Goal: Download file/media

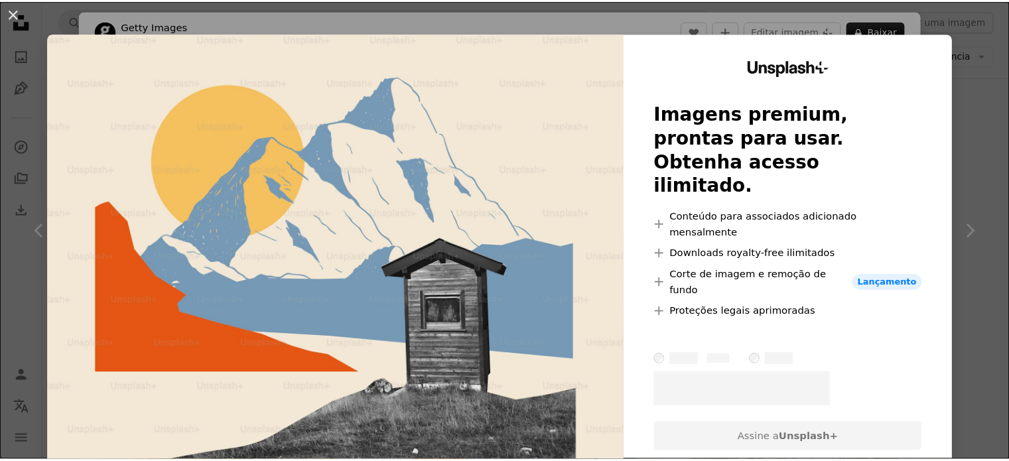
scroll to position [6601, 0]
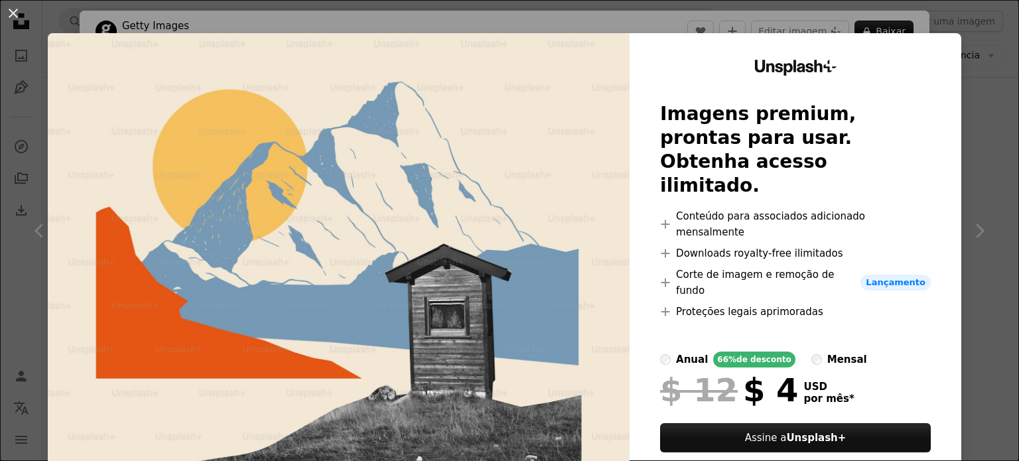
click at [980, 132] on div "An X shape Unsplash+ Imagens premium, prontas para usar. Obtenha acesso ilimita…" at bounding box center [509, 230] width 1019 height 461
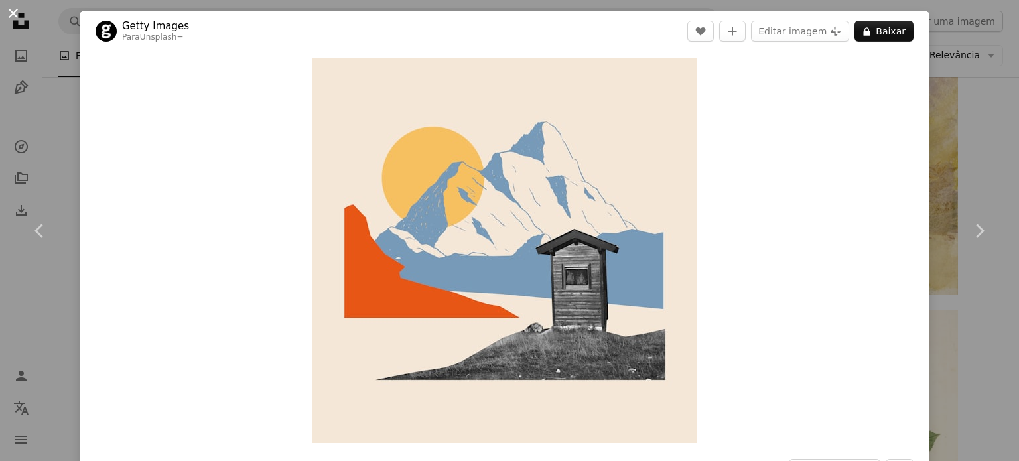
click at [21, 17] on button "An X shape" at bounding box center [13, 13] width 16 height 16
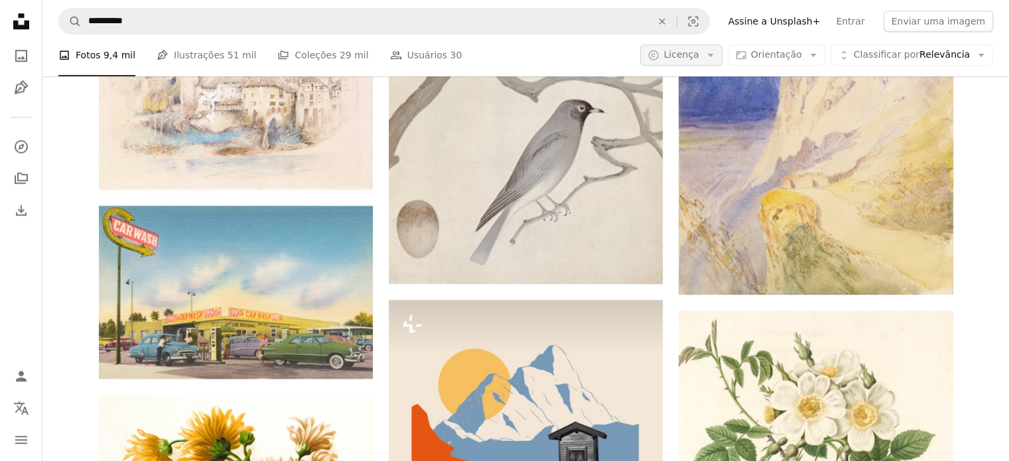
click at [699, 60] on span "Licença" at bounding box center [681, 55] width 35 height 11
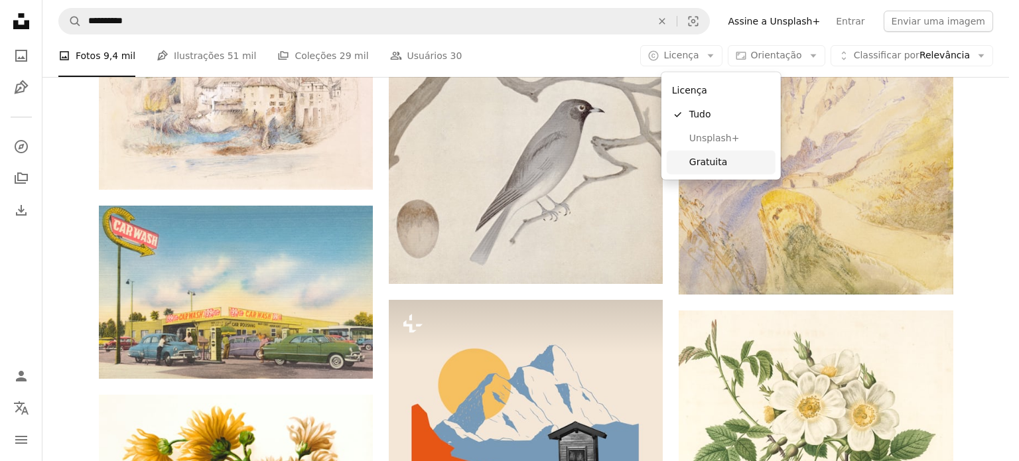
click at [700, 163] on span "Gratuita" at bounding box center [729, 162] width 81 height 13
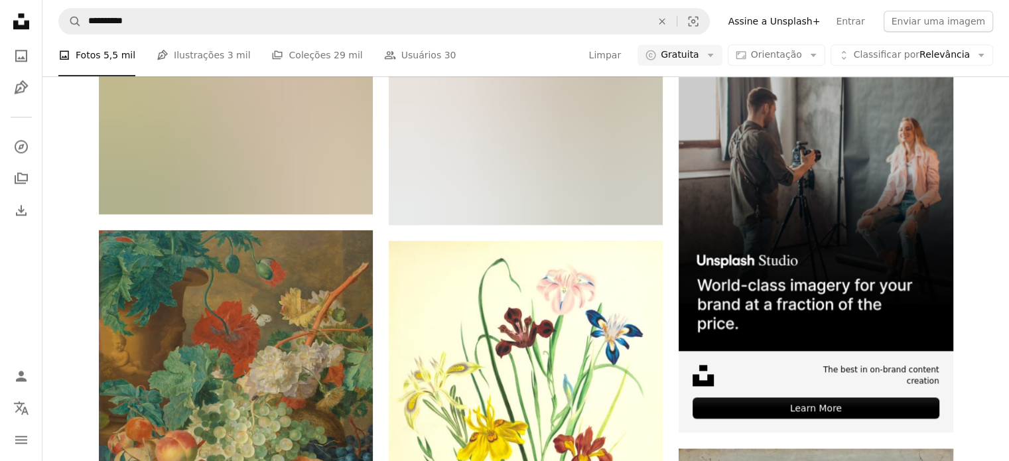
scroll to position [4910, 0]
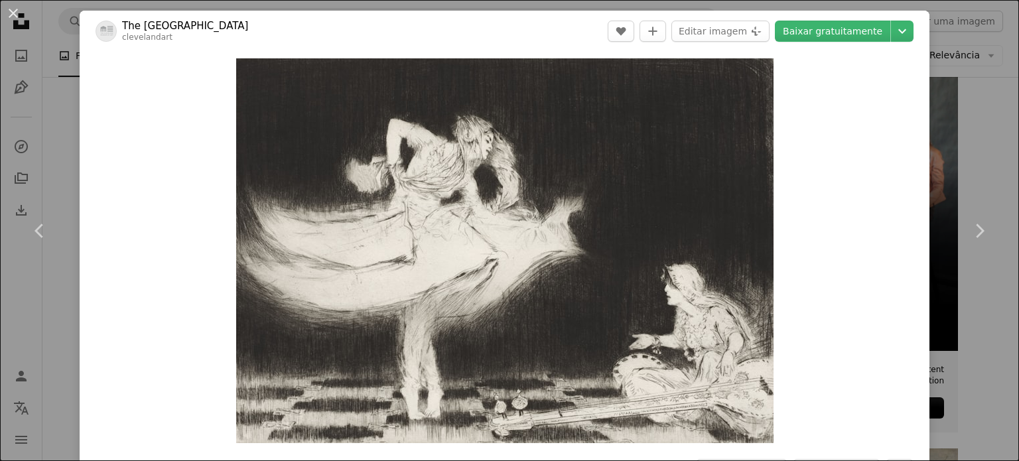
click at [982, 320] on div "An X shape Chevron left Chevron right The [GEOGRAPHIC_DATA] clevelandart A hear…" at bounding box center [509, 230] width 1019 height 461
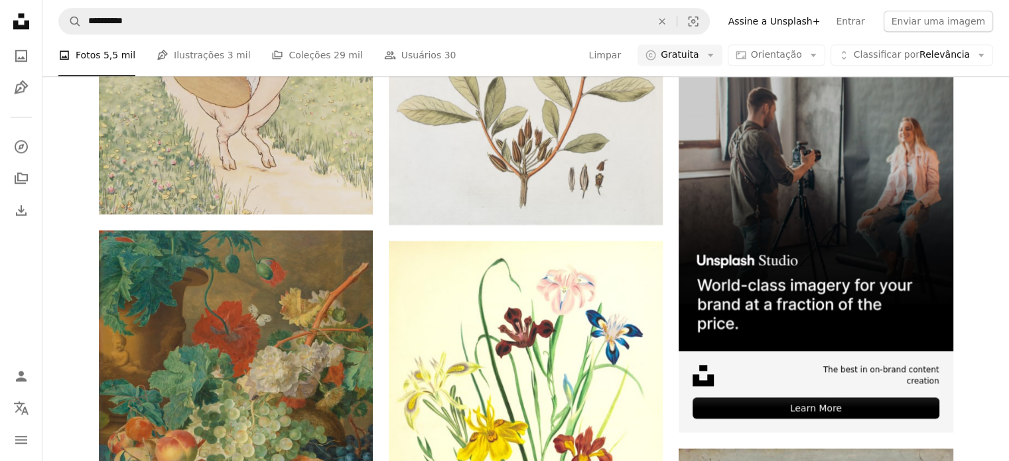
scroll to position [25746, 0]
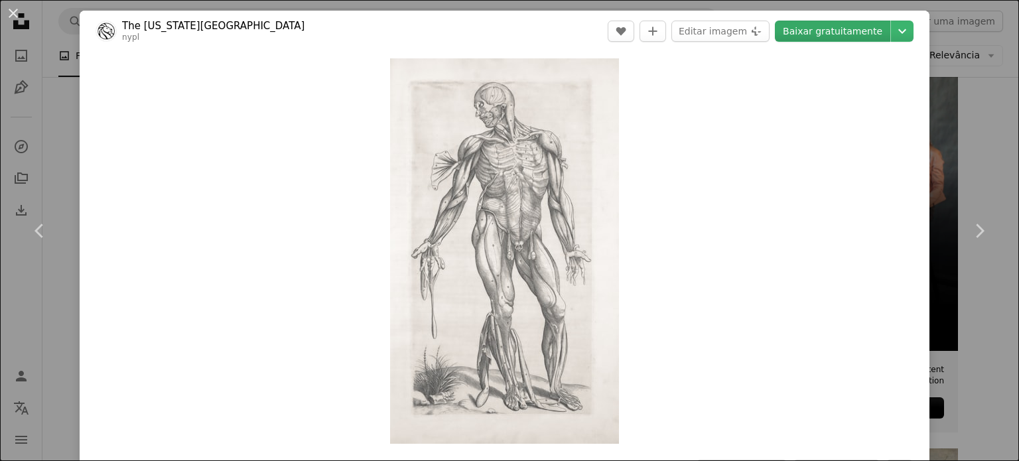
click at [860, 29] on link "Baixar gratuitamente" at bounding box center [832, 31] width 115 height 21
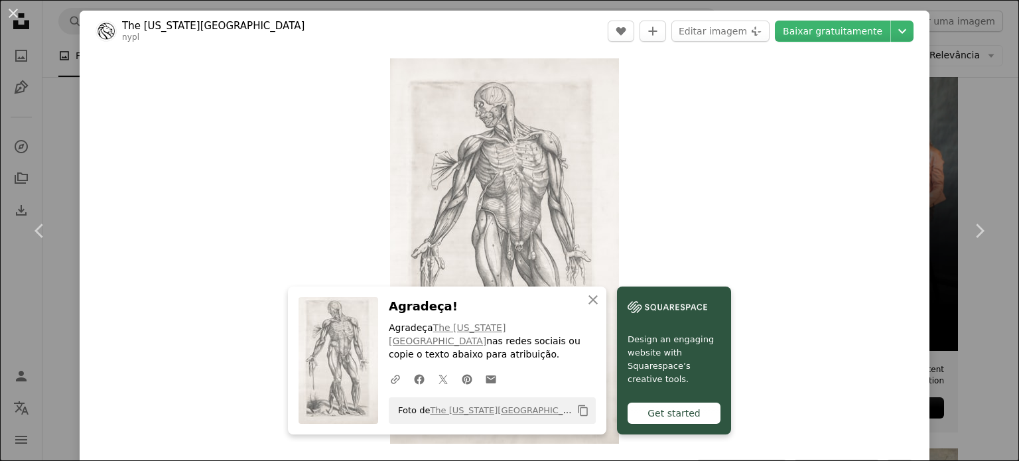
click at [783, 303] on div "Zoom in" at bounding box center [505, 251] width 850 height 399
click at [934, 163] on div "An X shape Chevron left Chevron right An X shape Fechar Agradeça! Agradeça The …" at bounding box center [509, 230] width 1019 height 461
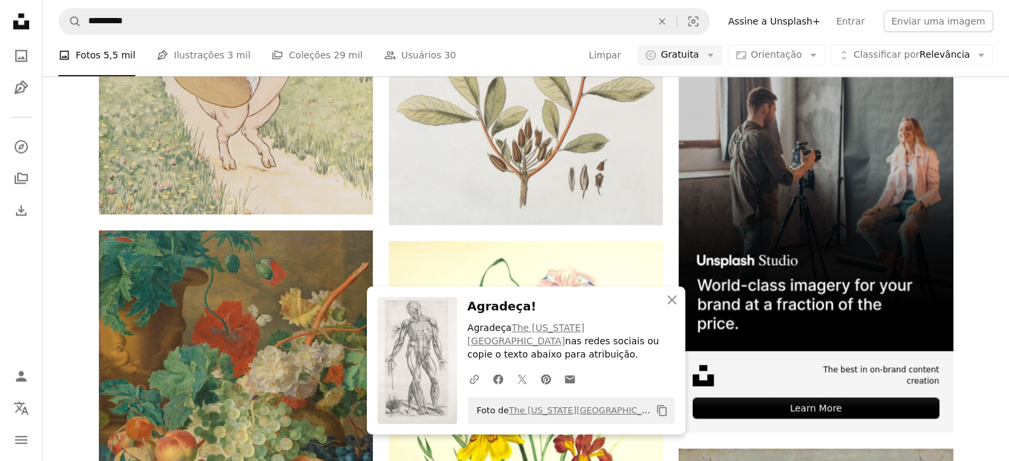
scroll to position [26343, 0]
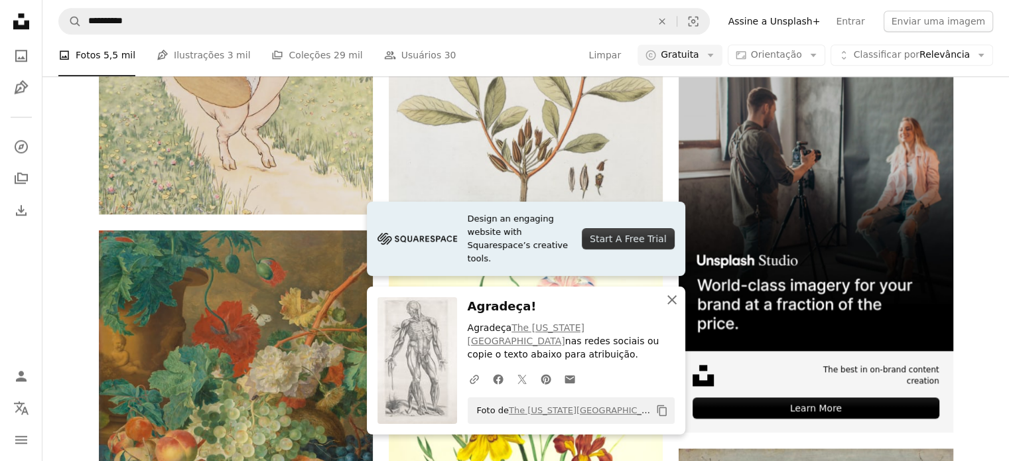
click at [674, 305] on icon "button" at bounding box center [672, 299] width 9 height 9
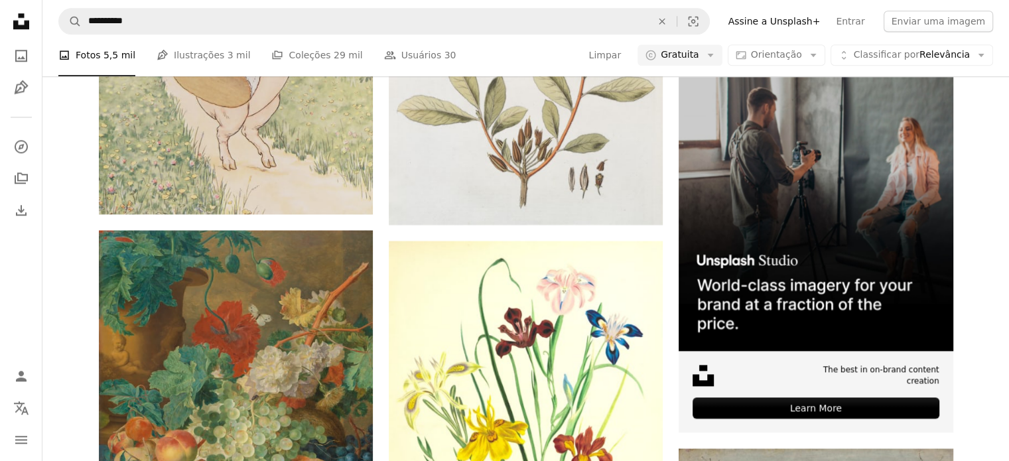
scroll to position [42268, 0]
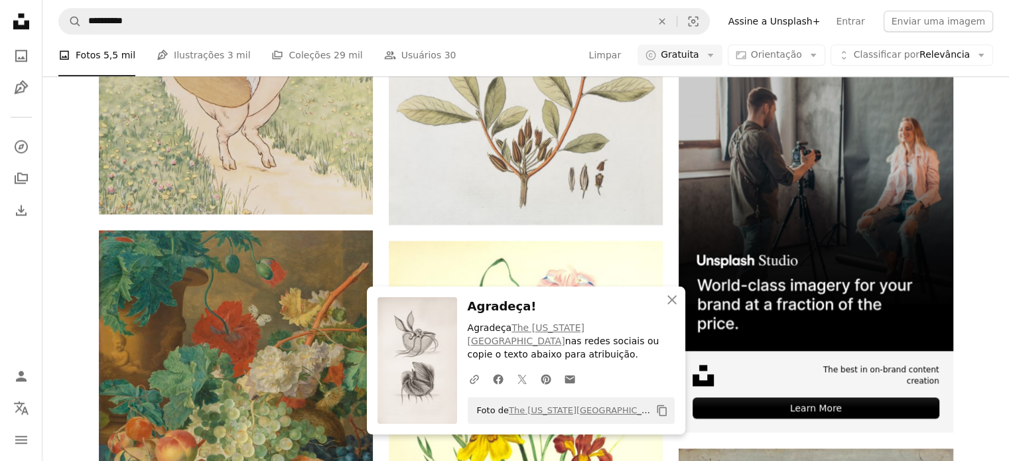
scroll to position [42467, 0]
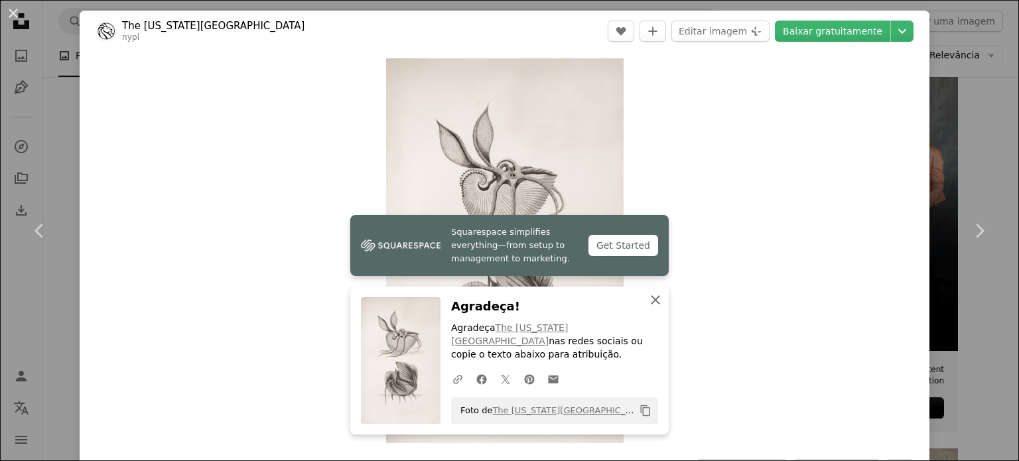
click at [652, 308] on icon "An X shape" at bounding box center [656, 300] width 16 height 16
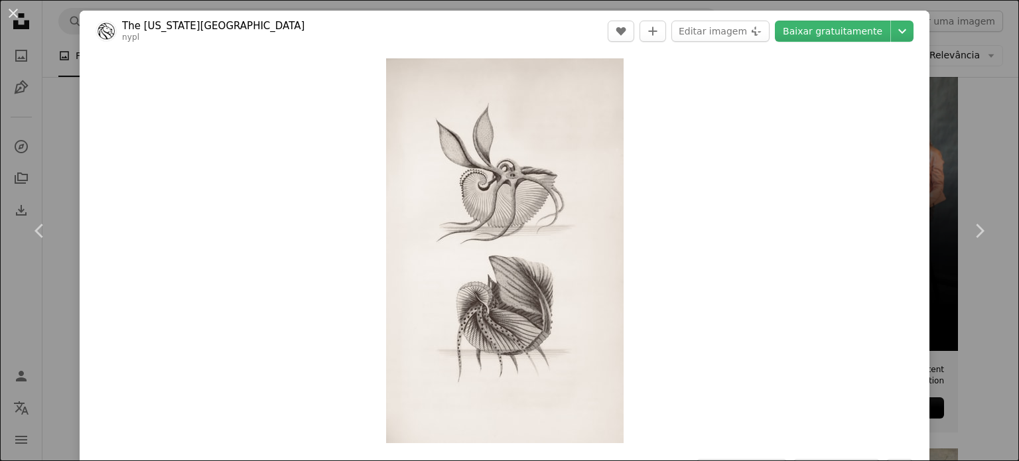
click at [652, 311] on div "Zoom in" at bounding box center [505, 251] width 850 height 398
click at [959, 259] on link "Chevron right" at bounding box center [980, 230] width 80 height 127
click at [8, 13] on button "An X shape" at bounding box center [13, 13] width 16 height 16
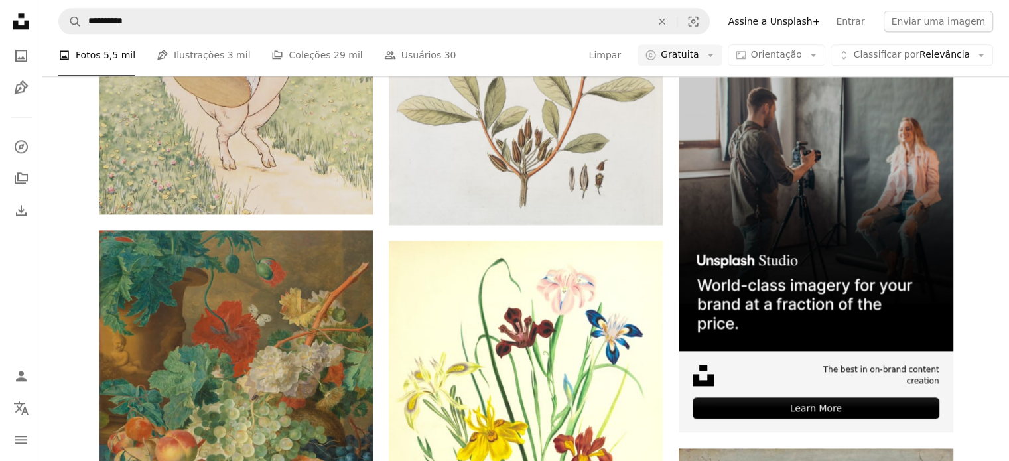
scroll to position [42268, 0]
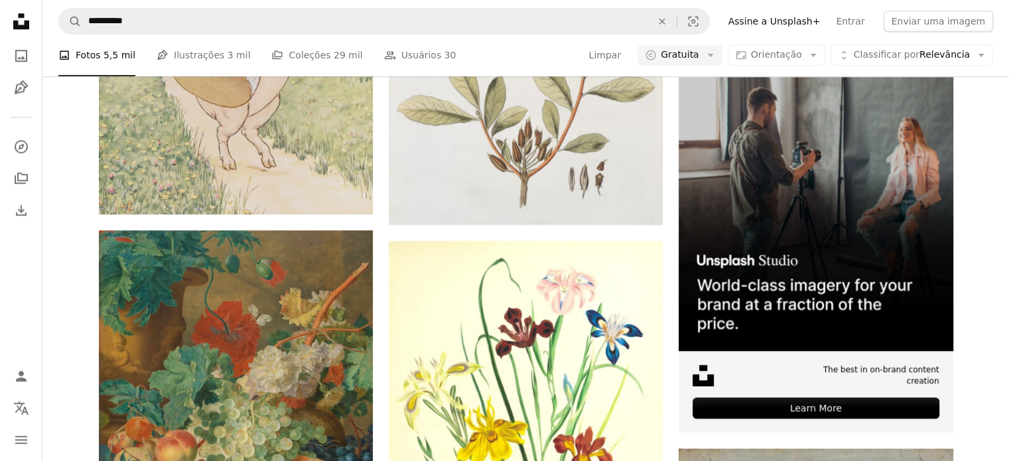
scroll to position [0, 0]
drag, startPoint x: 777, startPoint y: 123, endPoint x: 710, endPoint y: 111, distance: 68.2
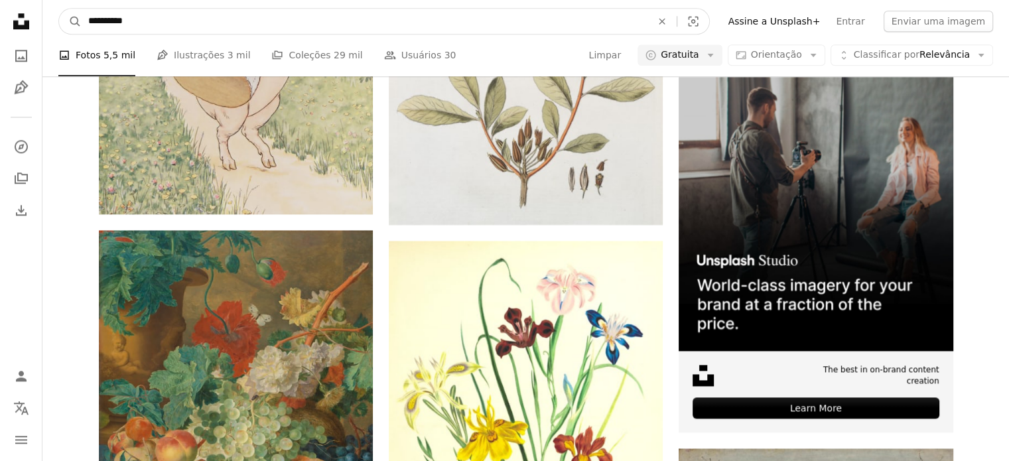
click at [150, 14] on input "**********" at bounding box center [365, 21] width 566 height 25
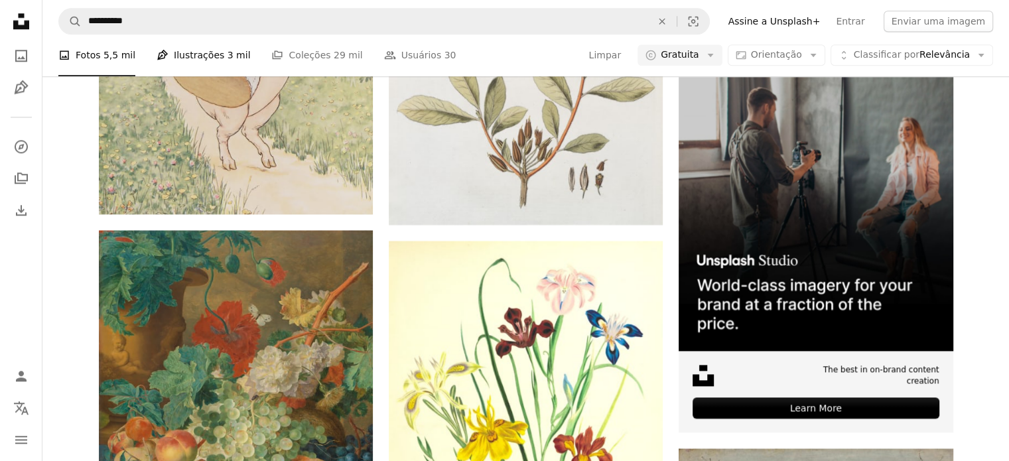
click at [228, 54] on span "3 mil" at bounding box center [239, 55] width 23 height 15
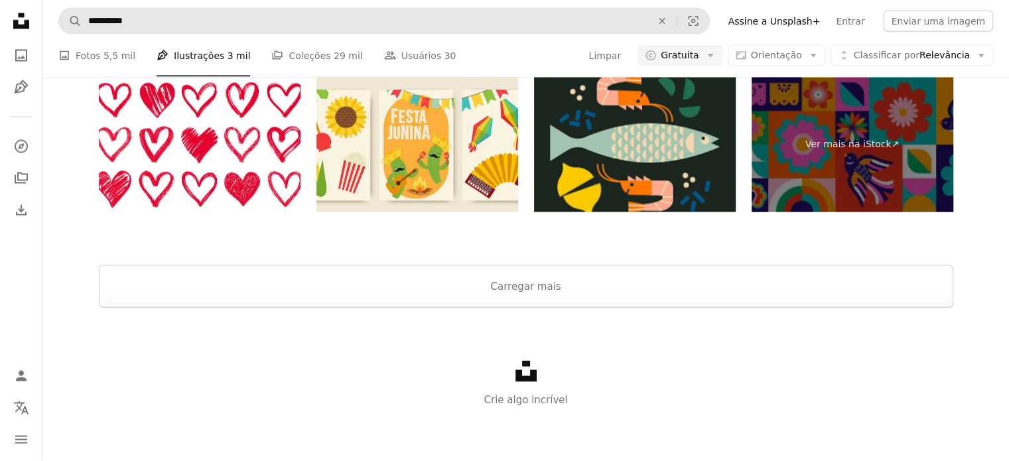
scroll to position [1924, 0]
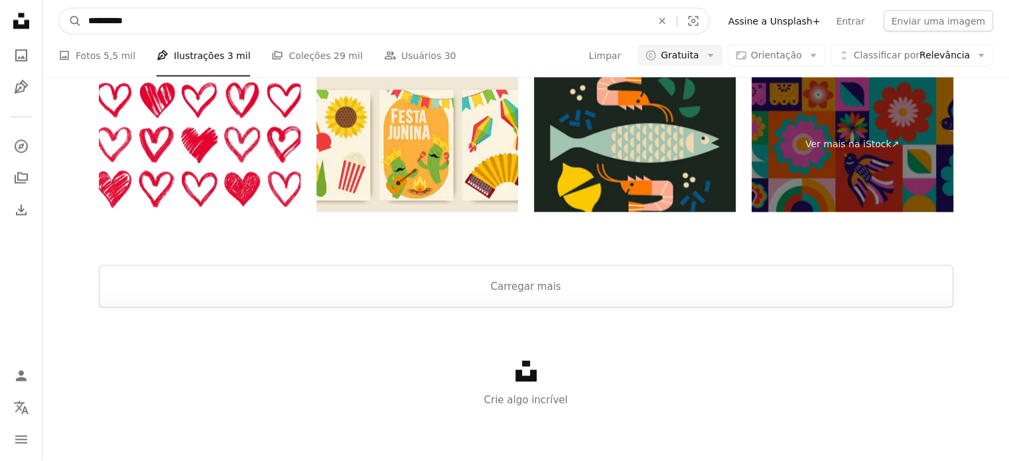
click at [208, 18] on input "**********" at bounding box center [365, 21] width 566 height 25
type input "******"
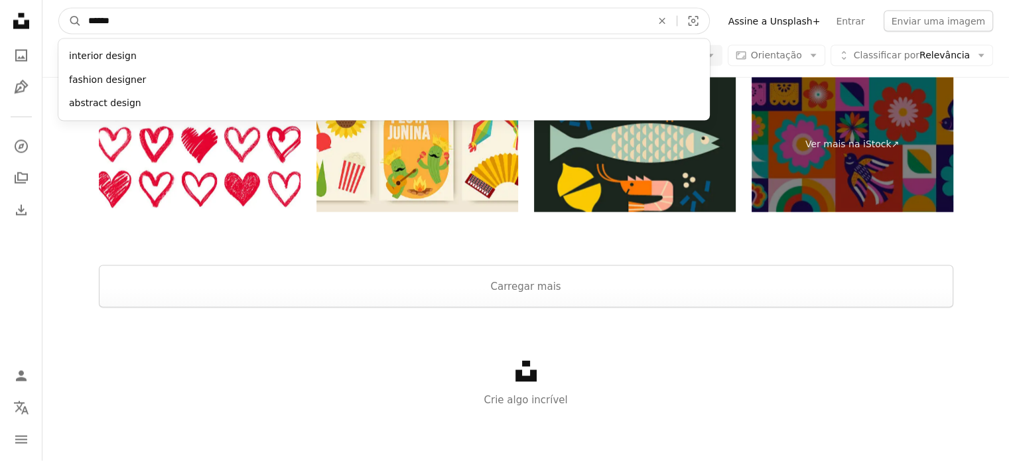
click button "A magnifying glass" at bounding box center [70, 21] width 23 height 25
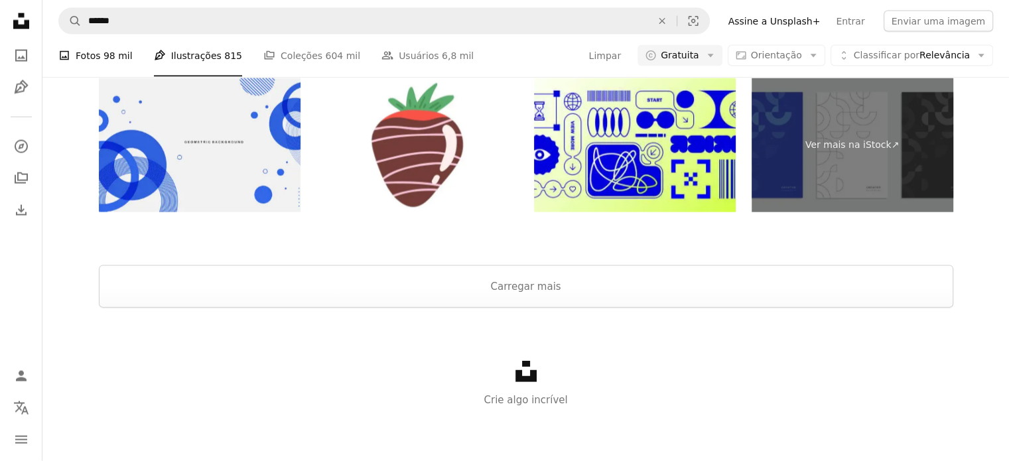
click at [93, 60] on link "A photo Fotos 98 mil" at bounding box center [95, 56] width 74 height 42
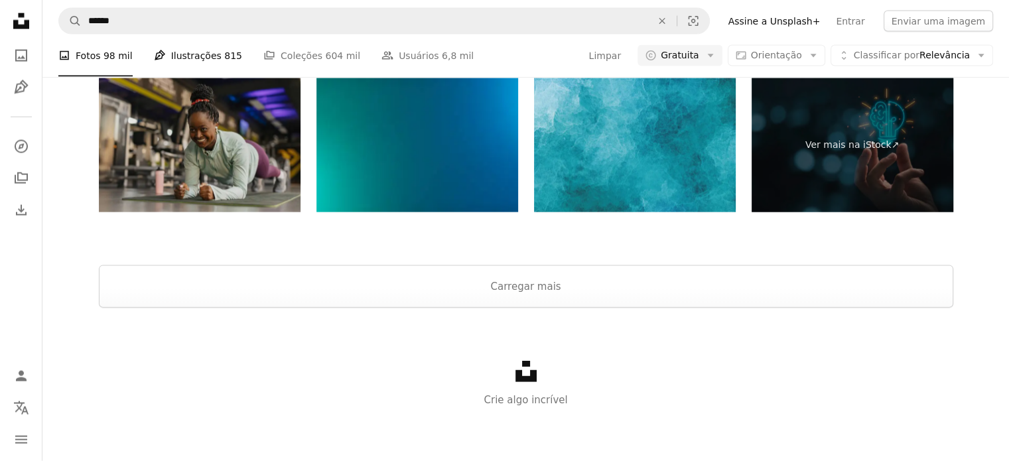
click at [194, 62] on link "Pen Tool Ilustrações 815" at bounding box center [198, 56] width 88 height 42
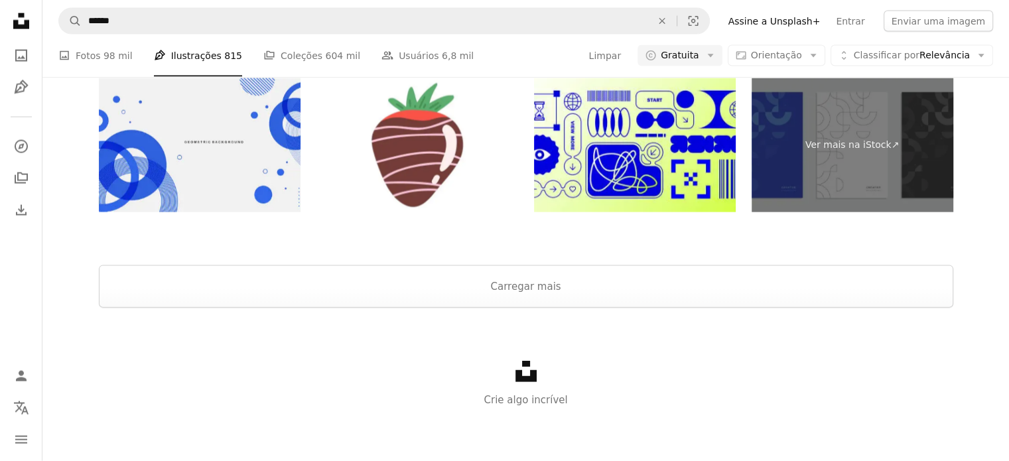
scroll to position [2358, 0]
click at [527, 279] on button "Carregar mais" at bounding box center [526, 286] width 855 height 42
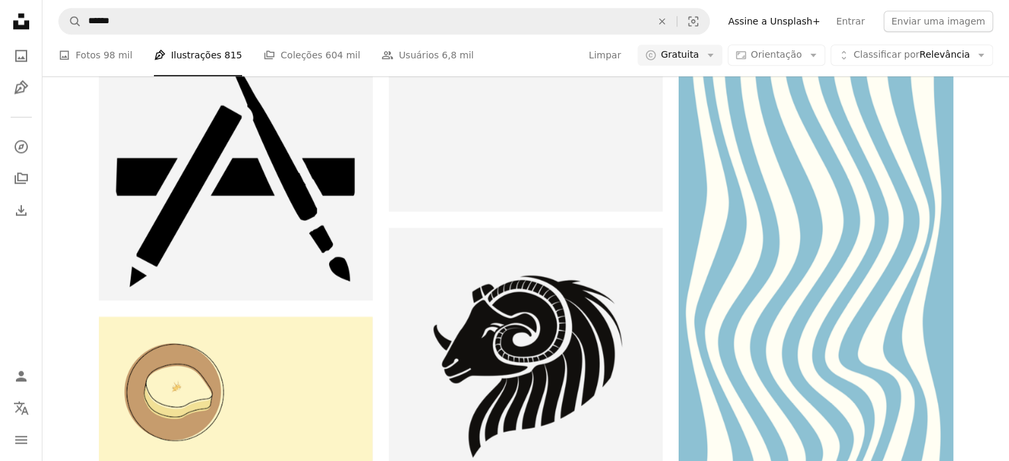
scroll to position [12444, 0]
